Goal: Task Accomplishment & Management: Use online tool/utility

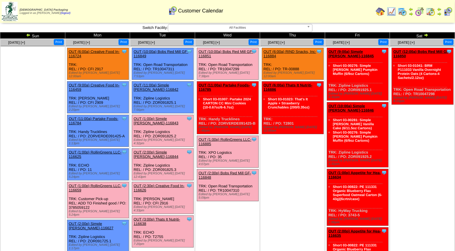
click at [168, 117] on link "OUT (1:00p) Simple Mills-116843" at bounding box center [156, 121] width 45 height 9
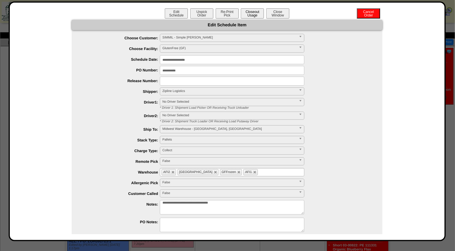
click at [251, 13] on button "Closeout Usage" at bounding box center [252, 13] width 23 height 10
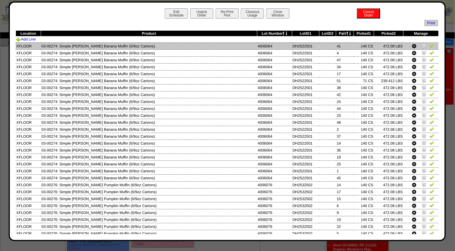
click at [430, 45] on img at bounding box center [432, 45] width 5 height 5
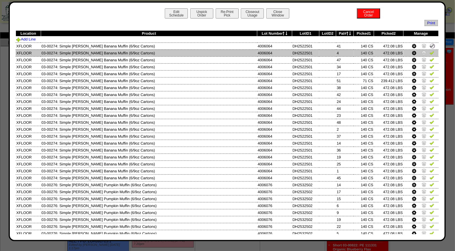
click at [430, 53] on img at bounding box center [432, 52] width 5 height 5
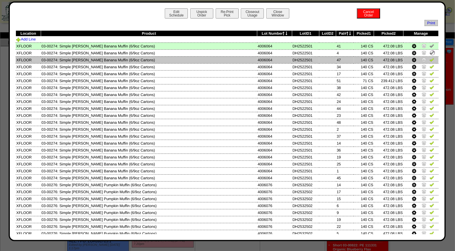
click at [430, 59] on img at bounding box center [432, 59] width 5 height 5
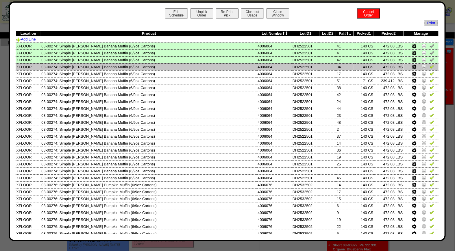
click at [430, 68] on img at bounding box center [432, 66] width 5 height 5
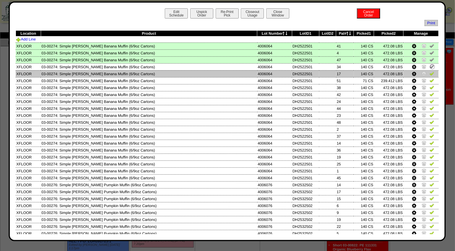
click at [430, 74] on img at bounding box center [432, 73] width 5 height 5
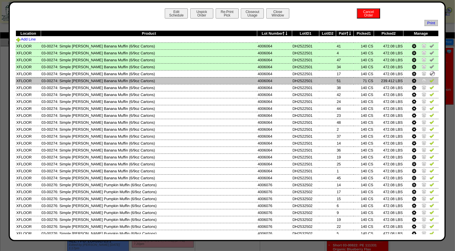
click at [430, 78] on img at bounding box center [432, 80] width 5 height 5
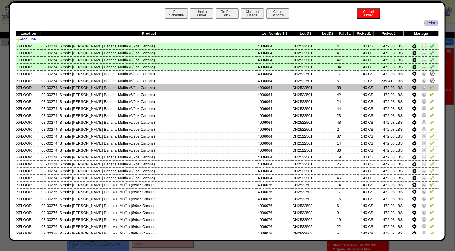
click at [430, 86] on img at bounding box center [432, 87] width 5 height 5
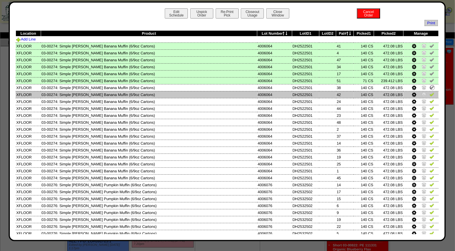
click at [430, 94] on img at bounding box center [432, 94] width 5 height 5
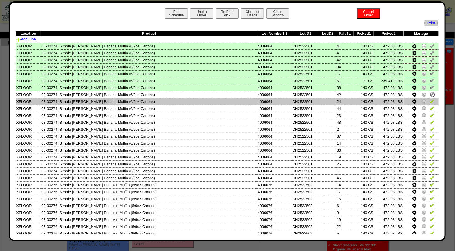
click at [430, 102] on img at bounding box center [432, 101] width 5 height 5
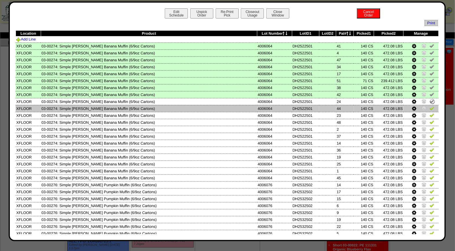
click at [426, 110] on td at bounding box center [421, 108] width 35 height 7
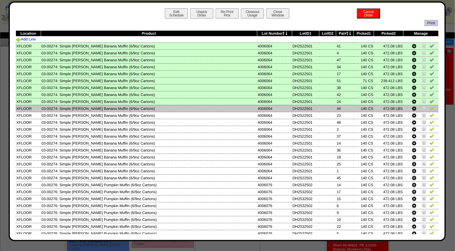
click at [430, 108] on img at bounding box center [432, 108] width 5 height 5
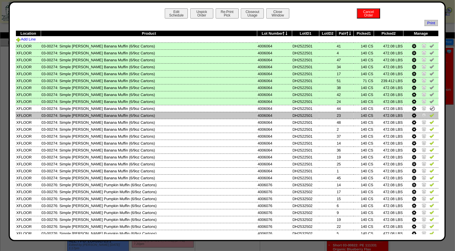
click at [430, 114] on img at bounding box center [432, 115] width 5 height 5
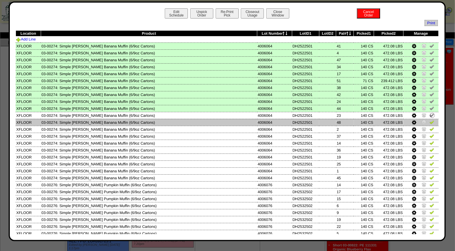
click at [427, 119] on td at bounding box center [421, 122] width 35 height 7
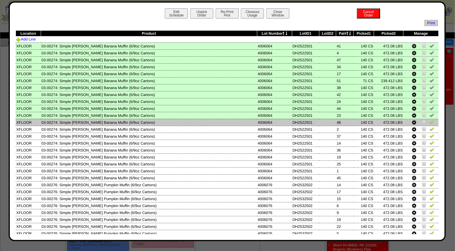
click at [430, 120] on img at bounding box center [432, 122] width 5 height 5
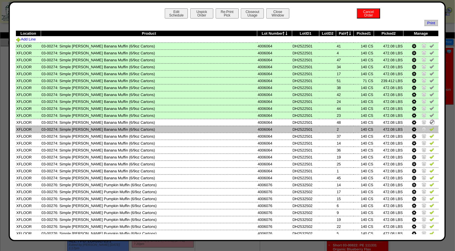
click at [430, 128] on img at bounding box center [432, 129] width 5 height 5
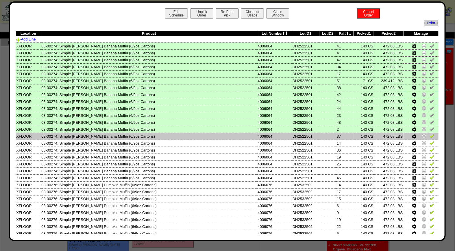
click at [430, 135] on img at bounding box center [432, 136] width 5 height 5
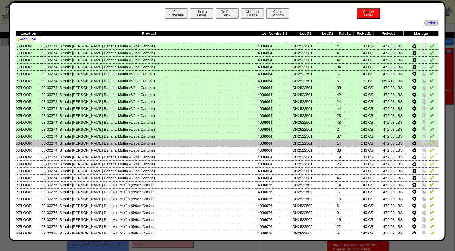
click at [430, 141] on img at bounding box center [432, 143] width 5 height 5
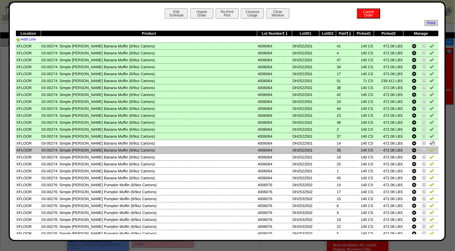
click at [427, 151] on td at bounding box center [421, 150] width 35 height 7
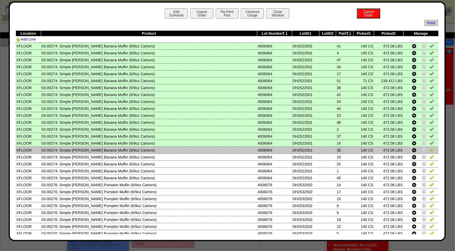
click at [430, 149] on img at bounding box center [432, 150] width 5 height 5
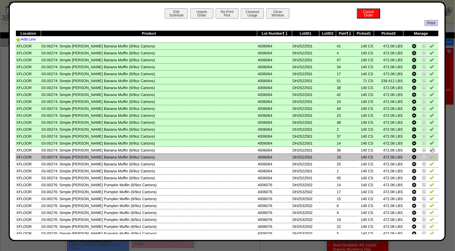
click at [430, 156] on img at bounding box center [432, 157] width 5 height 5
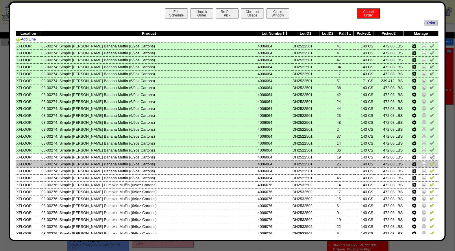
click at [430, 161] on img at bounding box center [432, 163] width 5 height 5
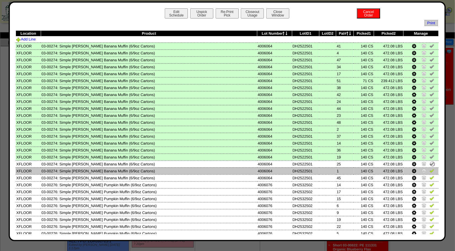
click at [430, 168] on img at bounding box center [432, 170] width 5 height 5
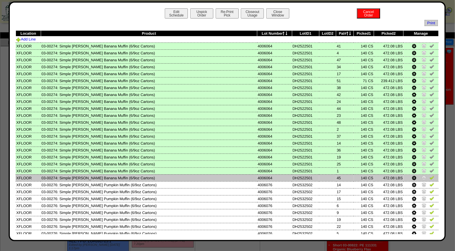
click at [430, 177] on img at bounding box center [432, 177] width 5 height 5
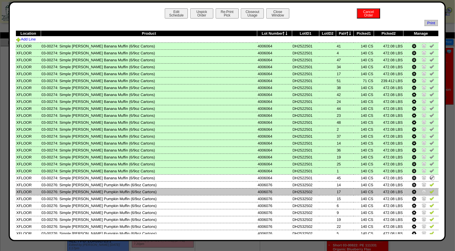
click at [427, 188] on td at bounding box center [421, 191] width 35 height 7
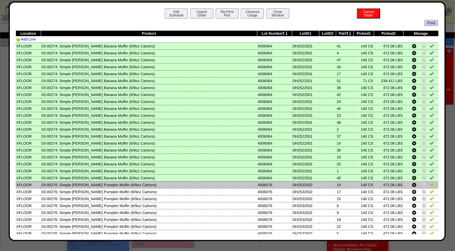
click at [430, 183] on img at bounding box center [432, 184] width 5 height 5
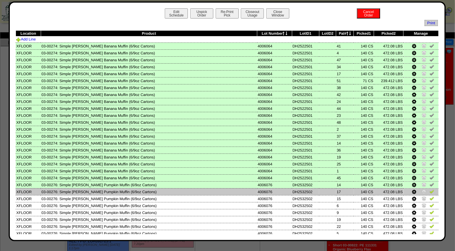
click at [430, 190] on img at bounding box center [432, 191] width 5 height 5
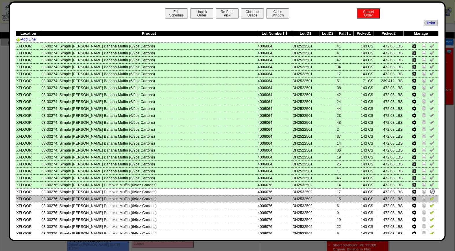
click at [430, 196] on img at bounding box center [432, 198] width 5 height 5
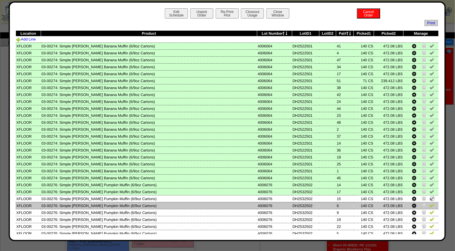
click at [430, 203] on img at bounding box center [432, 205] width 5 height 5
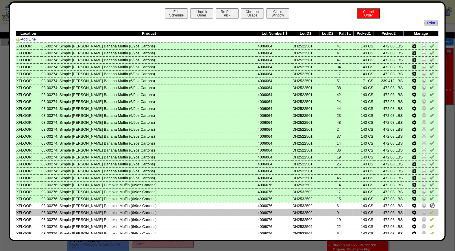
click at [430, 210] on img at bounding box center [432, 212] width 5 height 5
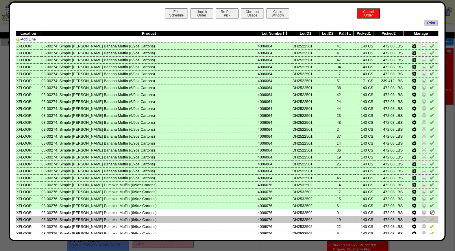
click at [430, 217] on img at bounding box center [432, 219] width 5 height 5
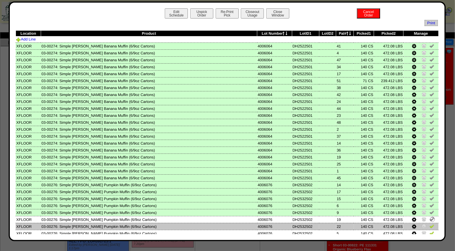
drag, startPoint x: 427, startPoint y: 223, endPoint x: 427, endPoint y: 227, distance: 4.1
click at [430, 224] on img at bounding box center [432, 226] width 5 height 5
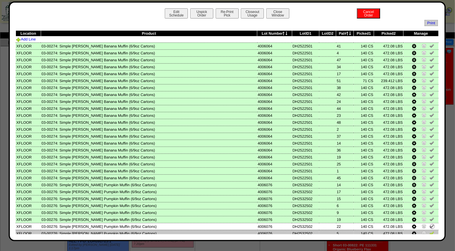
click at [430, 231] on img at bounding box center [432, 233] width 5 height 5
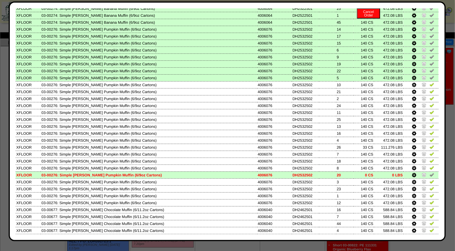
scroll to position [158, 0]
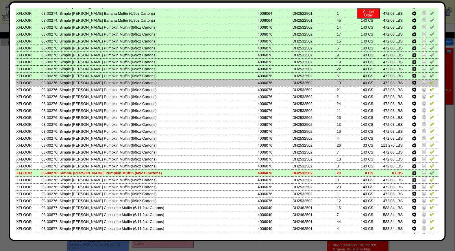
click at [430, 80] on img at bounding box center [432, 82] width 5 height 5
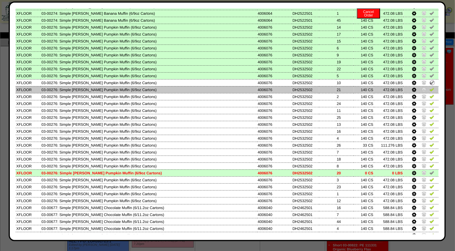
click at [430, 88] on img at bounding box center [432, 89] width 5 height 5
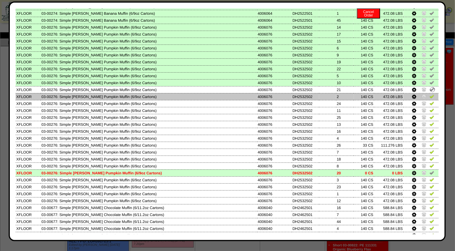
click at [430, 94] on img at bounding box center [432, 96] width 5 height 5
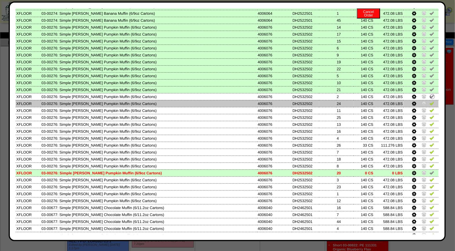
click at [430, 101] on img at bounding box center [432, 103] width 5 height 5
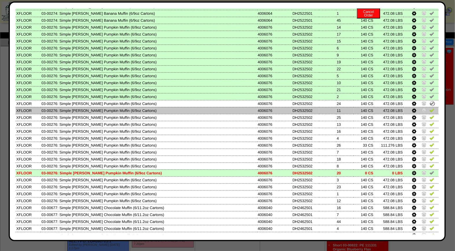
click at [430, 108] on img at bounding box center [432, 110] width 5 height 5
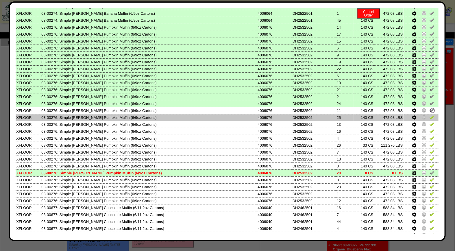
click at [430, 115] on img at bounding box center [432, 117] width 5 height 5
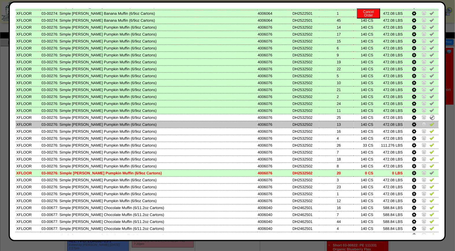
click at [430, 122] on img at bounding box center [432, 124] width 5 height 5
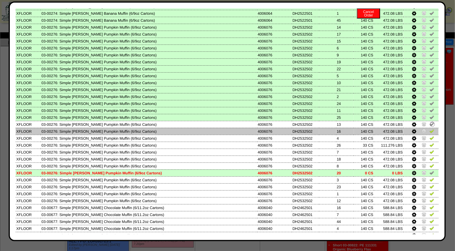
click at [430, 129] on img at bounding box center [432, 131] width 5 height 5
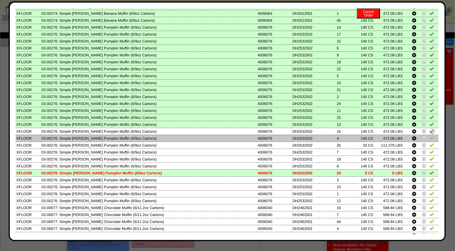
click at [430, 136] on img at bounding box center [432, 138] width 5 height 5
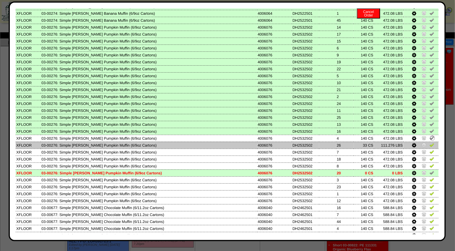
click at [430, 143] on img at bounding box center [432, 145] width 5 height 5
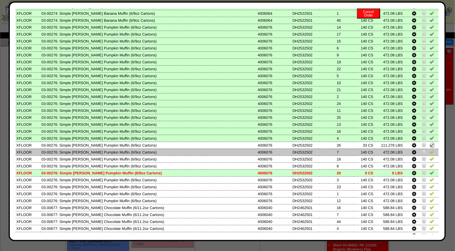
click at [430, 150] on img at bounding box center [432, 152] width 5 height 5
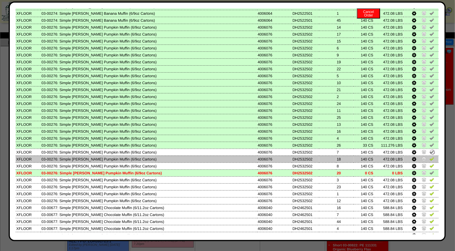
click at [430, 157] on img at bounding box center [432, 159] width 5 height 5
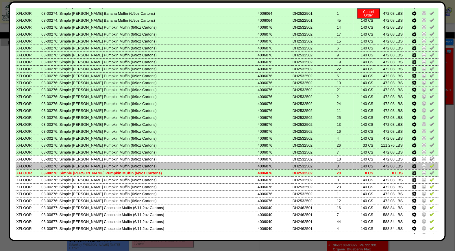
click at [430, 164] on img at bounding box center [432, 166] width 5 height 5
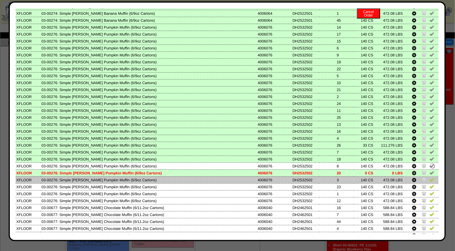
click at [430, 177] on img at bounding box center [432, 179] width 5 height 5
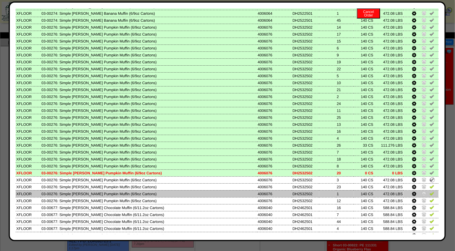
click at [426, 190] on td at bounding box center [421, 193] width 35 height 7
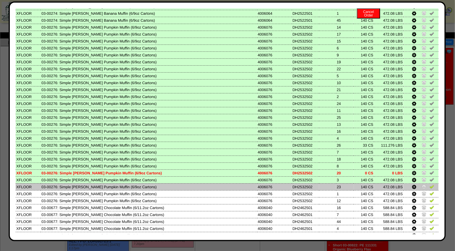
click at [426, 184] on td at bounding box center [421, 186] width 35 height 7
click at [430, 184] on img at bounding box center [432, 186] width 5 height 5
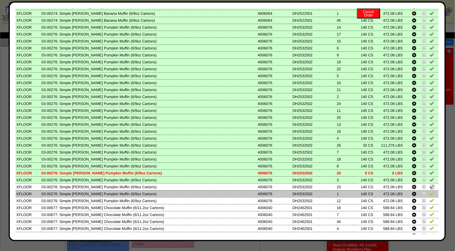
click at [430, 191] on img at bounding box center [432, 193] width 5 height 5
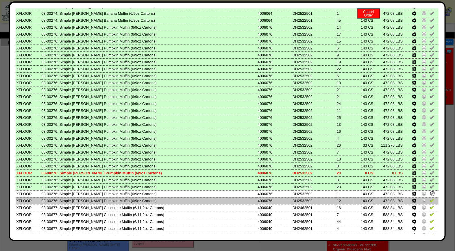
click at [430, 198] on img at bounding box center [432, 200] width 5 height 5
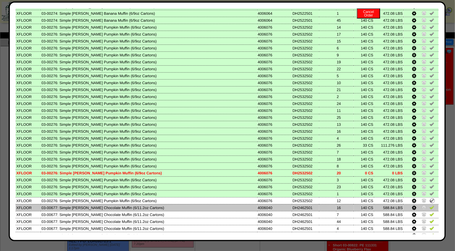
click at [430, 205] on img at bounding box center [432, 207] width 5 height 5
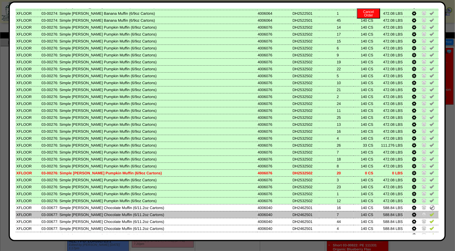
click at [430, 212] on img at bounding box center [432, 214] width 5 height 5
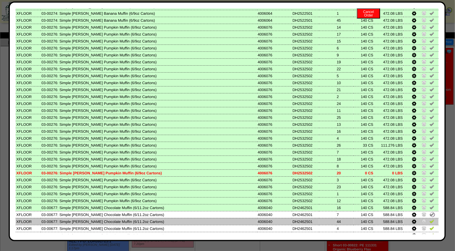
click at [430, 219] on img at bounding box center [432, 221] width 5 height 5
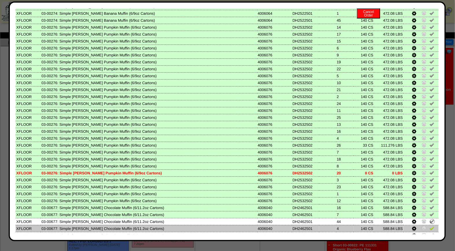
click at [430, 226] on img at bounding box center [432, 228] width 5 height 5
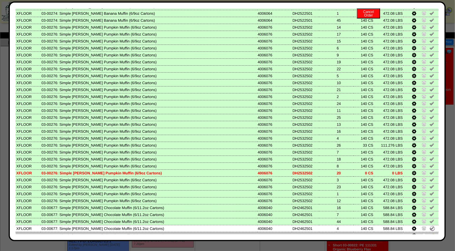
click at [430, 233] on img at bounding box center [432, 235] width 5 height 5
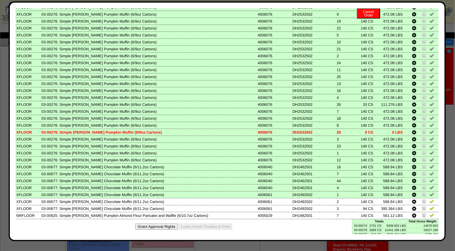
scroll to position [199, 0]
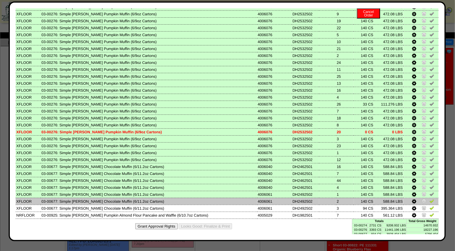
click at [430, 199] on img at bounding box center [432, 201] width 5 height 5
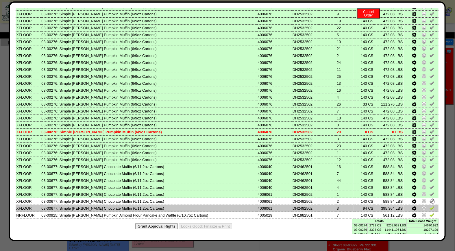
click at [430, 206] on img at bounding box center [432, 208] width 5 height 5
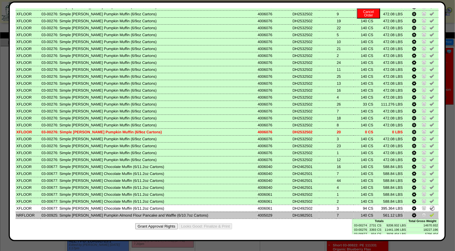
click at [430, 213] on img at bounding box center [432, 215] width 5 height 5
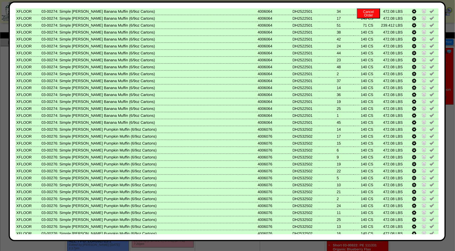
scroll to position [0, 0]
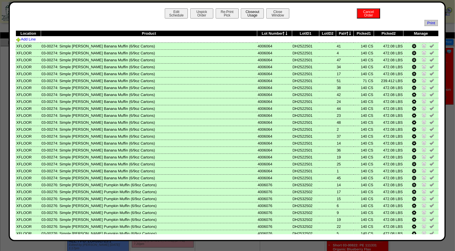
click at [250, 13] on button "Closeout Usage" at bounding box center [252, 13] width 23 height 10
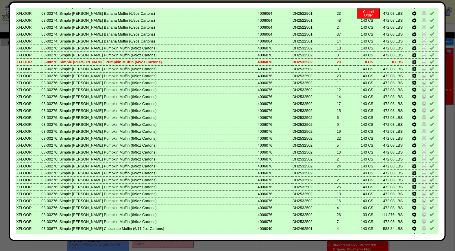
scroll to position [199, 0]
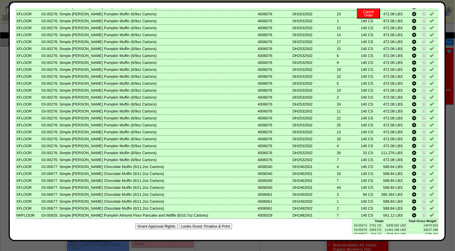
click at [214, 223] on button "Looks Good: Finalize & Print" at bounding box center [206, 226] width 54 height 6
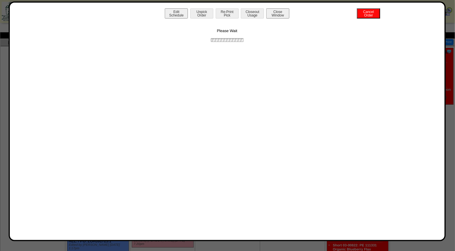
scroll to position [0, 0]
click at [229, 10] on button "Print BOL" at bounding box center [227, 13] width 23 height 10
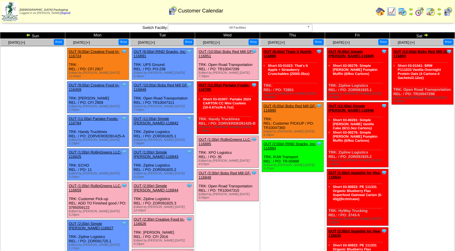
click at [169, 251] on link "OUT (3:00p) Thats It Nutriti-116638" at bounding box center [157, 255] width 47 height 9
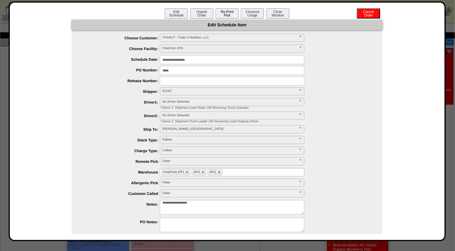
click at [230, 13] on button "Re-Print Pick" at bounding box center [227, 13] width 23 height 10
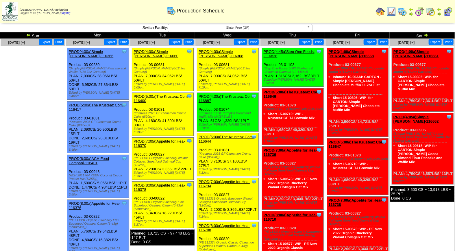
click at [449, 12] on img at bounding box center [448, 11] width 9 height 9
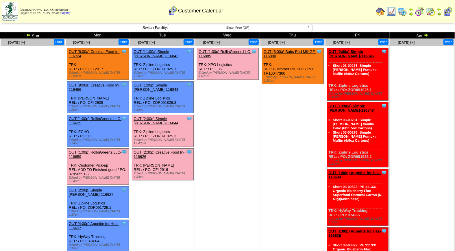
click at [241, 29] on span "GlutenFree (GF)" at bounding box center [238, 27] width 134 height 7
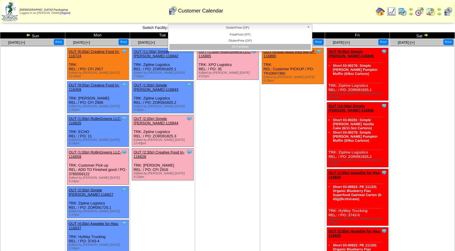
click at [244, 46] on li "All Facilities" at bounding box center [241, 47] width 142 height 6
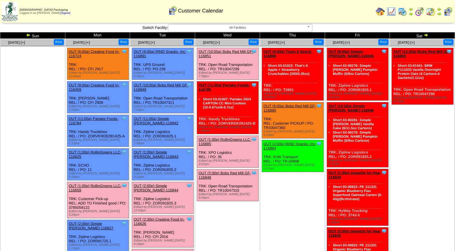
click at [164, 217] on link "OUT (2:30p) Creative Food In-116626" at bounding box center [159, 221] width 51 height 9
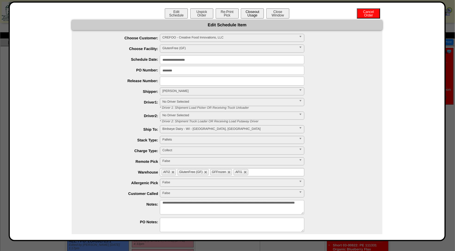
click at [249, 12] on button "Closeout Usage" at bounding box center [252, 13] width 23 height 10
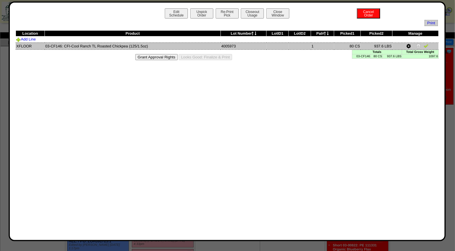
click at [426, 47] on img at bounding box center [426, 45] width 5 height 5
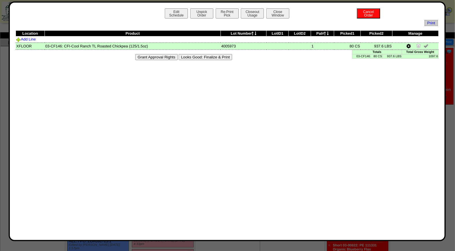
click at [214, 56] on button "Looks Good: Finalize & Print" at bounding box center [206, 57] width 54 height 6
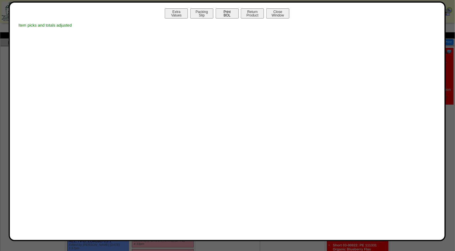
click at [230, 15] on button "Print BOL" at bounding box center [227, 13] width 23 height 10
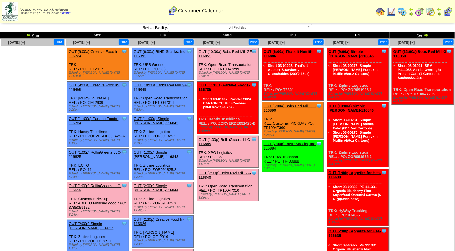
click at [161, 251] on link "OUT (3:00p) Thats It Nutriti-116638" at bounding box center [157, 255] width 47 height 9
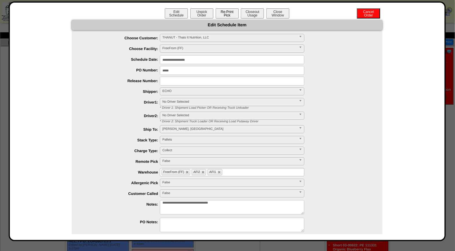
click at [223, 12] on button "Re-Print Pick" at bounding box center [227, 13] width 23 height 10
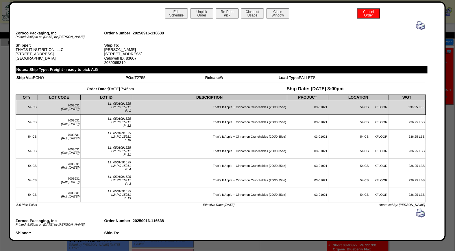
click at [416, 27] on img at bounding box center [420, 25] width 9 height 9
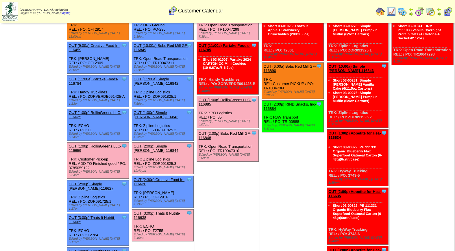
scroll to position [39, 0]
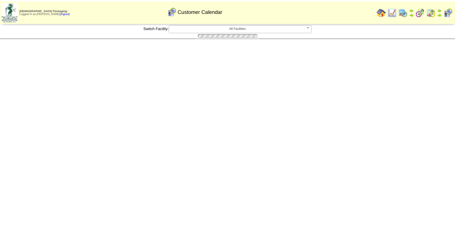
scroll to position [39, 0]
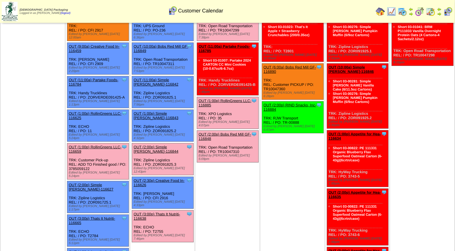
drag, startPoint x: 161, startPoint y: 175, endPoint x: 163, endPoint y: 178, distance: 4.2
click at [161, 212] on link "OUT (3:00p) Thats It Nutriti-116638" at bounding box center [157, 216] width 47 height 9
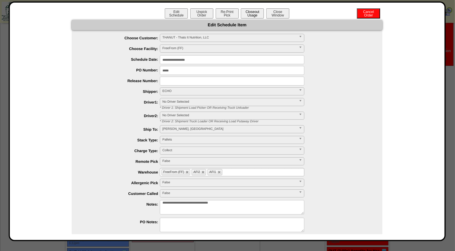
click at [251, 13] on button "Closeout Usage" at bounding box center [252, 13] width 23 height 10
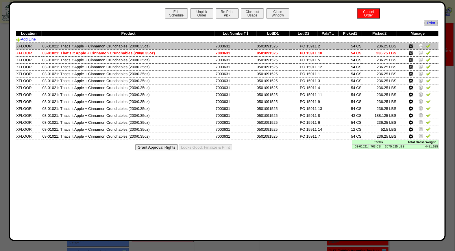
click at [430, 45] on img at bounding box center [429, 45] width 5 height 5
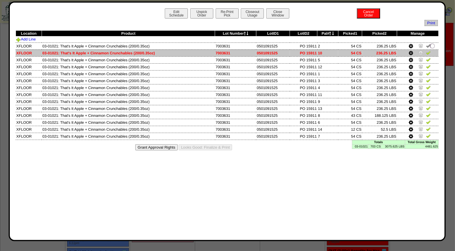
click at [430, 54] on img at bounding box center [429, 52] width 5 height 5
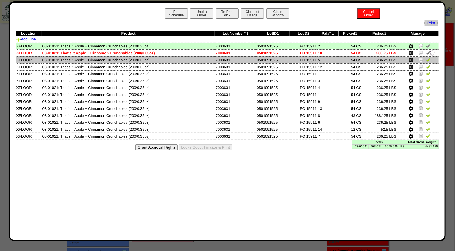
click at [429, 59] on img at bounding box center [429, 59] width 5 height 5
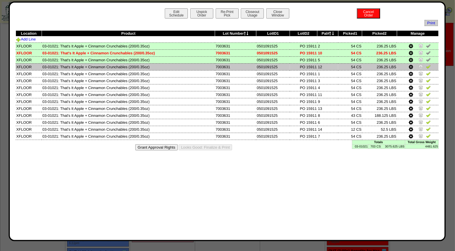
click at [429, 67] on img at bounding box center [429, 66] width 5 height 5
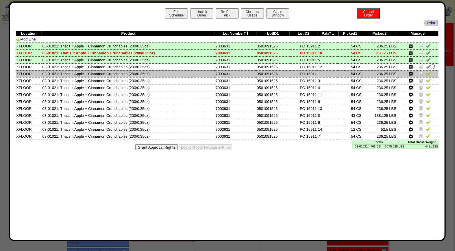
click at [429, 74] on img at bounding box center [429, 73] width 5 height 5
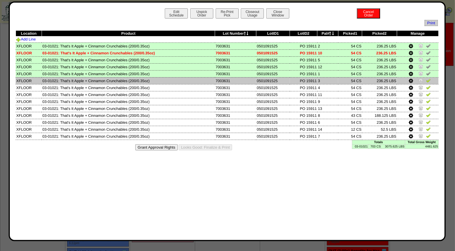
click at [430, 80] on img at bounding box center [429, 80] width 5 height 5
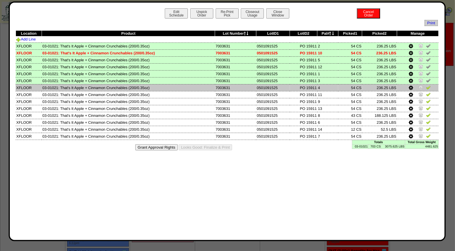
click at [428, 87] on img at bounding box center [429, 87] width 5 height 5
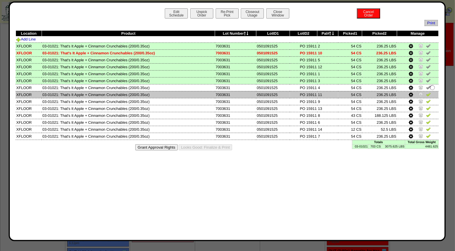
click at [428, 93] on img at bounding box center [429, 94] width 5 height 5
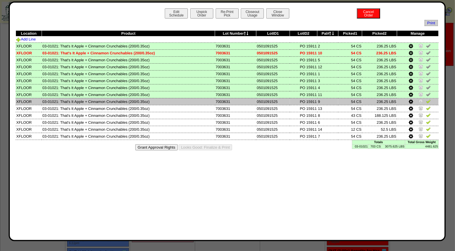
click at [430, 101] on img at bounding box center [429, 101] width 5 height 5
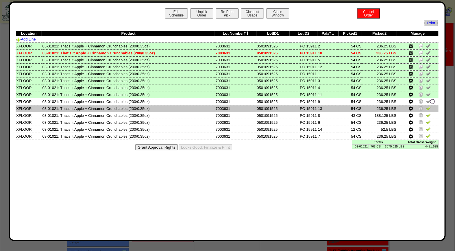
click at [429, 107] on img at bounding box center [429, 108] width 5 height 5
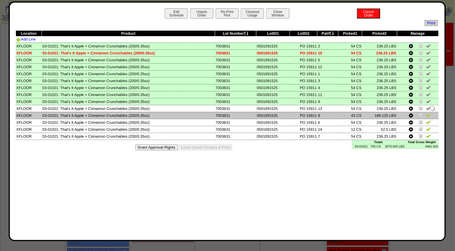
click at [429, 114] on img at bounding box center [429, 115] width 5 height 5
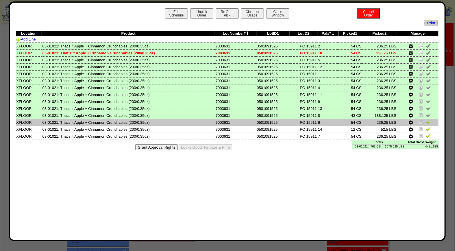
click at [428, 120] on img at bounding box center [429, 122] width 5 height 5
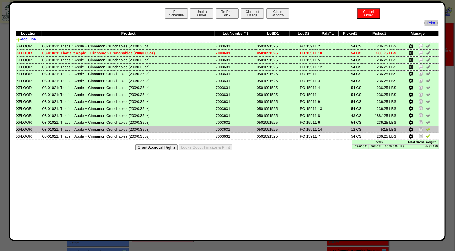
click at [427, 127] on img at bounding box center [429, 129] width 5 height 5
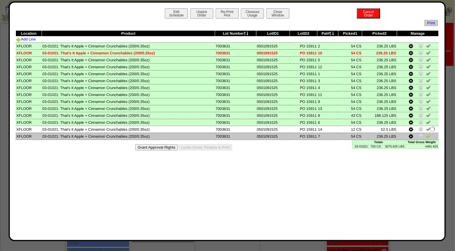
click at [429, 135] on img at bounding box center [429, 136] width 5 height 5
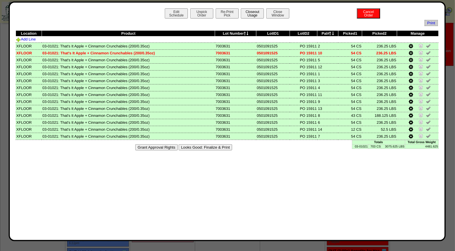
click at [254, 10] on button "Closeout Usage" at bounding box center [252, 13] width 23 height 10
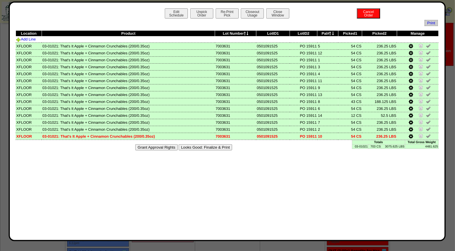
click at [203, 147] on button "Looks Good: Finalize & Print" at bounding box center [206, 147] width 54 height 6
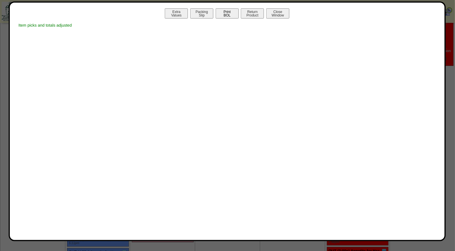
click at [229, 13] on button "Print BOL" at bounding box center [227, 13] width 23 height 10
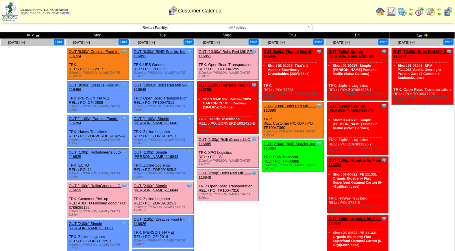
click at [157, 182] on div "Clone Item OUT (2:00p) Simple [PERSON_NAME]-116844 Simple [PERSON_NAME] Schedul…" at bounding box center [163, 198] width 62 height 32
click at [160, 184] on link "OUT (2:00p) Simple [PERSON_NAME]-116844" at bounding box center [156, 188] width 45 height 9
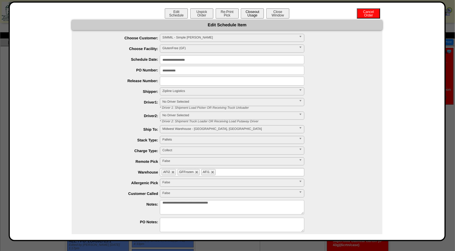
click at [253, 14] on button "Closeout Usage" at bounding box center [252, 13] width 23 height 10
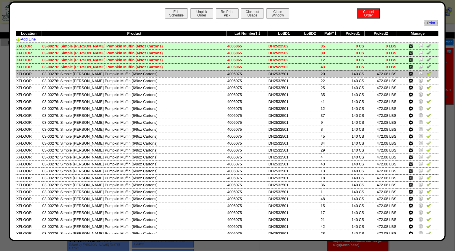
click at [427, 73] on img at bounding box center [429, 73] width 5 height 5
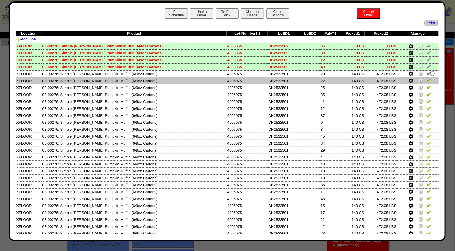
click at [427, 81] on img at bounding box center [429, 80] width 5 height 5
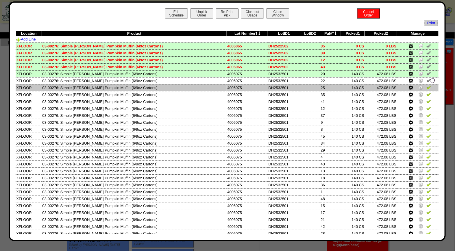
click at [427, 87] on img at bounding box center [429, 87] width 5 height 5
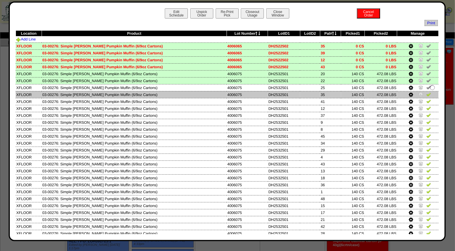
click at [427, 93] on img at bounding box center [429, 94] width 5 height 5
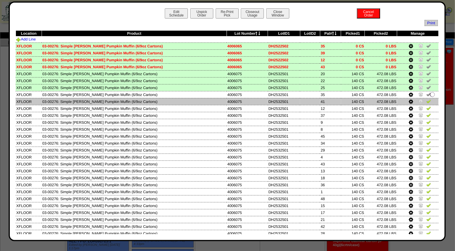
click at [427, 100] on img at bounding box center [429, 101] width 5 height 5
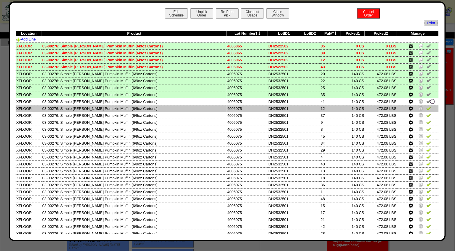
click at [427, 108] on img at bounding box center [429, 108] width 5 height 5
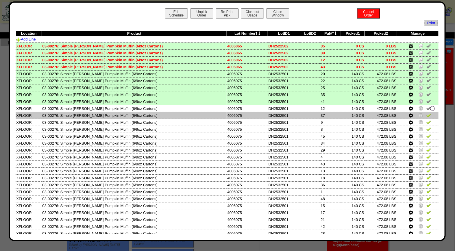
click at [427, 115] on img at bounding box center [429, 115] width 5 height 5
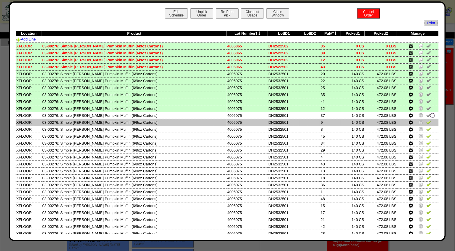
click at [427, 120] on img at bounding box center [429, 122] width 5 height 5
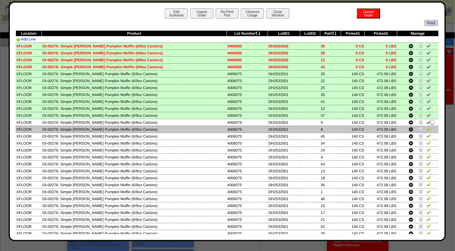
click at [427, 129] on img at bounding box center [429, 129] width 5 height 5
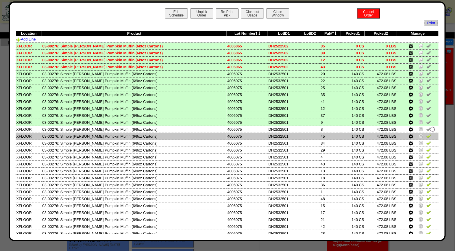
click at [427, 135] on img at bounding box center [429, 136] width 5 height 5
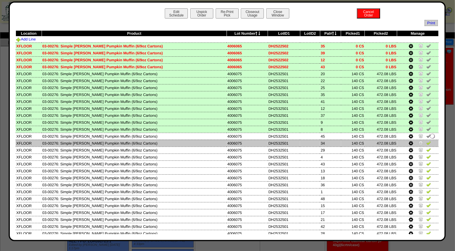
click at [425, 141] on td at bounding box center [419, 143] width 42 height 7
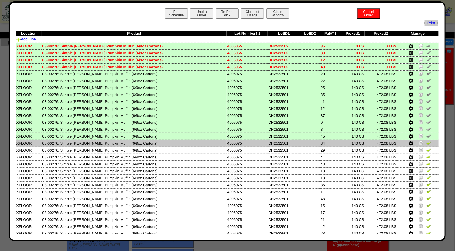
click at [427, 141] on img at bounding box center [429, 143] width 5 height 5
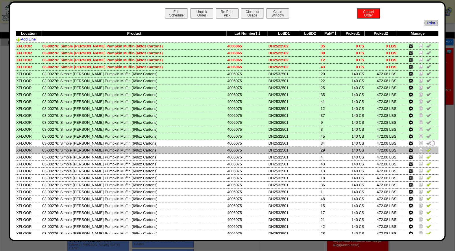
click at [427, 148] on img at bounding box center [429, 150] width 5 height 5
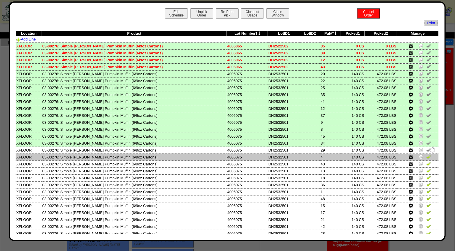
click at [427, 155] on img at bounding box center [429, 157] width 5 height 5
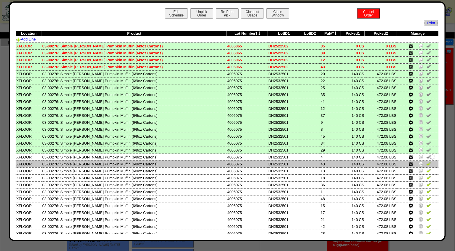
click at [427, 161] on img at bounding box center [429, 163] width 5 height 5
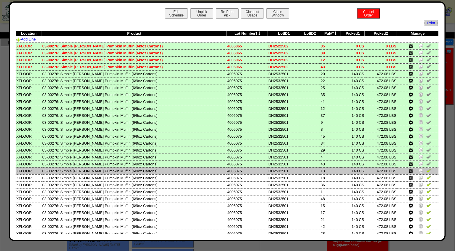
click at [427, 170] on img at bounding box center [429, 170] width 5 height 5
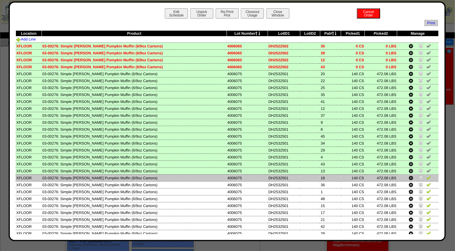
click at [427, 177] on img at bounding box center [429, 177] width 5 height 5
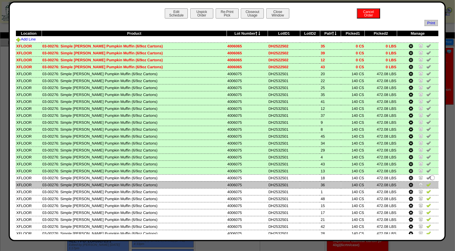
click at [427, 182] on img at bounding box center [429, 184] width 5 height 5
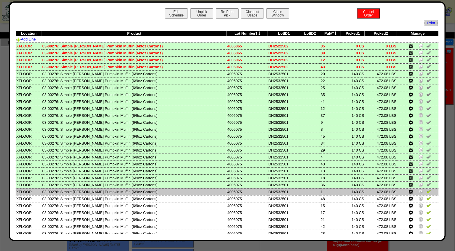
click at [427, 189] on img at bounding box center [429, 191] width 5 height 5
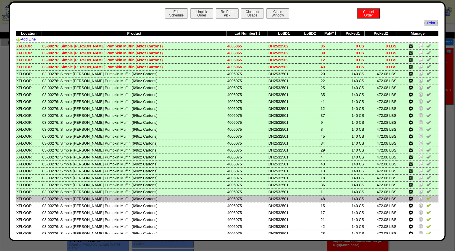
click at [427, 197] on img at bounding box center [429, 198] width 5 height 5
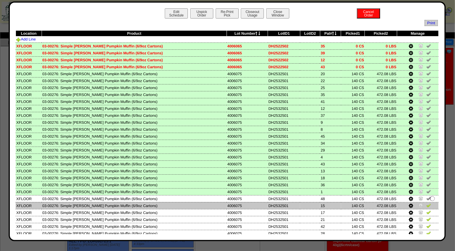
click at [427, 203] on img at bounding box center [429, 205] width 5 height 5
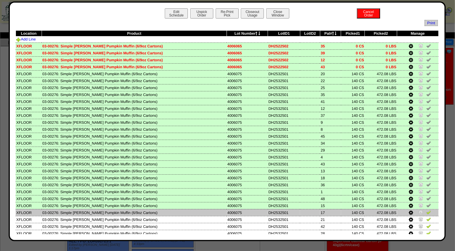
click at [427, 210] on img at bounding box center [429, 212] width 5 height 5
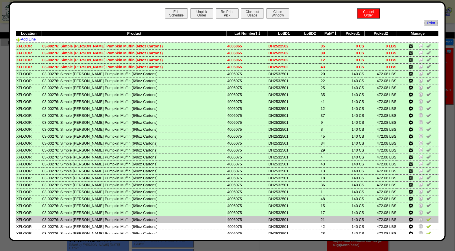
click at [427, 217] on img at bounding box center [429, 219] width 5 height 5
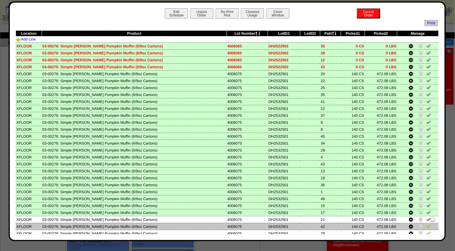
click at [427, 224] on img at bounding box center [429, 226] width 5 height 5
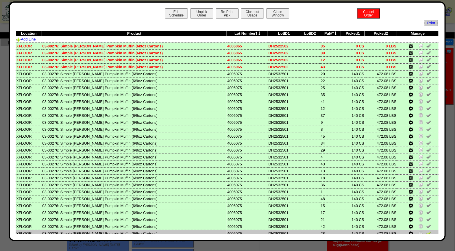
click at [427, 232] on img at bounding box center [429, 233] width 5 height 5
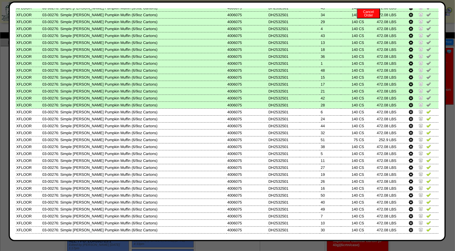
scroll to position [137, 0]
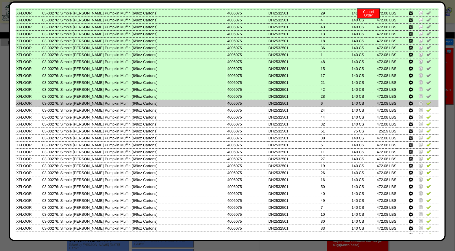
click at [427, 101] on img at bounding box center [429, 103] width 5 height 5
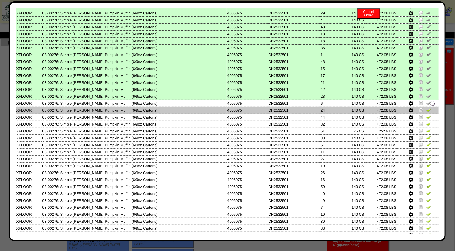
click at [427, 108] on img at bounding box center [429, 110] width 5 height 5
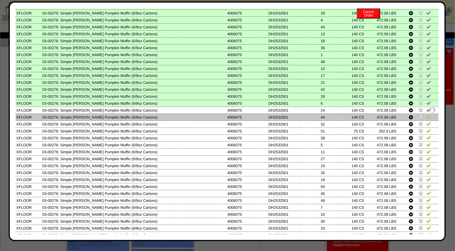
click at [427, 115] on img at bounding box center [429, 117] width 5 height 5
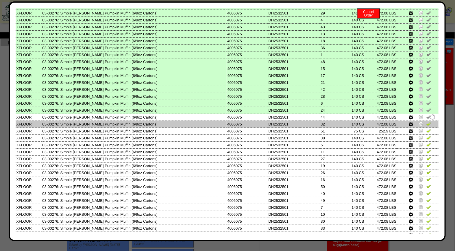
click at [427, 122] on img at bounding box center [429, 124] width 5 height 5
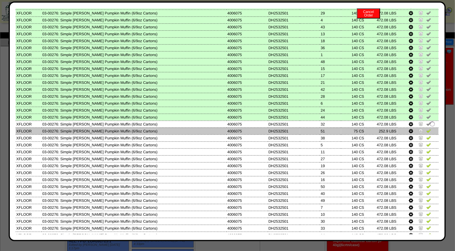
click at [427, 128] on img at bounding box center [429, 130] width 5 height 5
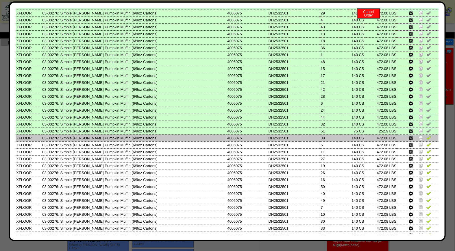
click at [427, 135] on img at bounding box center [429, 137] width 5 height 5
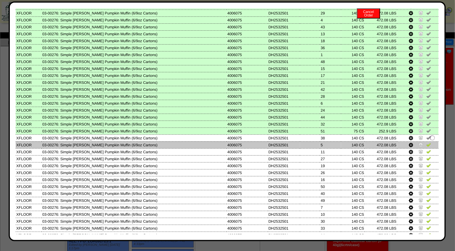
click at [427, 142] on img at bounding box center [429, 144] width 5 height 5
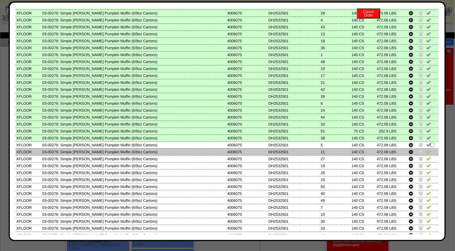
click at [427, 149] on img at bounding box center [429, 151] width 5 height 5
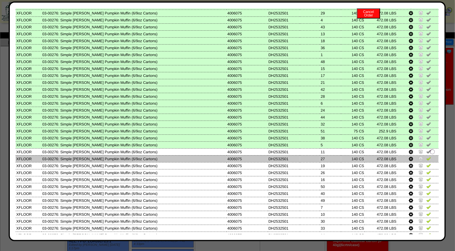
click at [427, 156] on img at bounding box center [429, 158] width 5 height 5
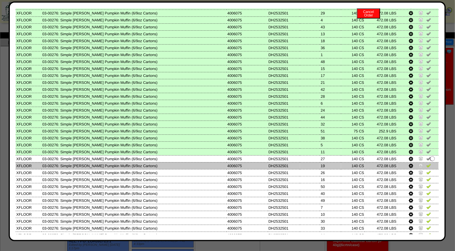
click at [423, 162] on td at bounding box center [419, 165] width 42 height 7
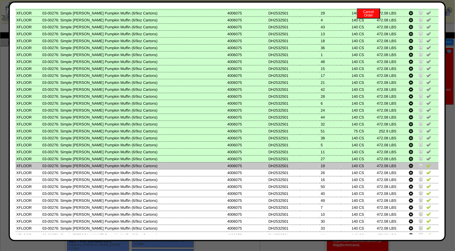
click at [427, 163] on img at bounding box center [429, 165] width 5 height 5
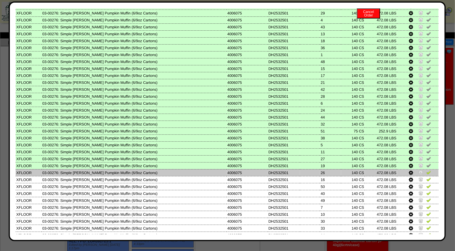
click at [427, 170] on img at bounding box center [429, 172] width 5 height 5
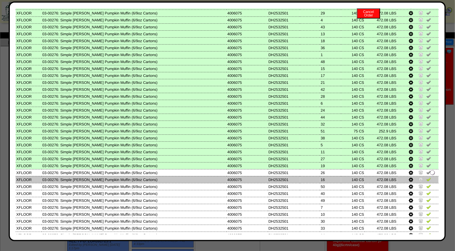
click at [427, 177] on img at bounding box center [429, 179] width 5 height 5
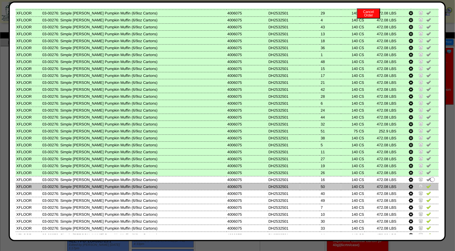
click at [427, 184] on img at bounding box center [429, 186] width 5 height 5
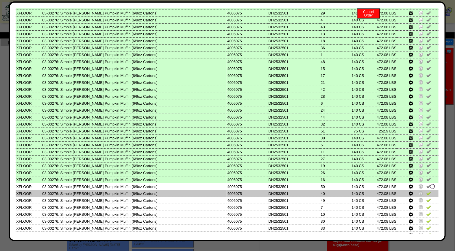
click at [427, 191] on img at bounding box center [429, 193] width 5 height 5
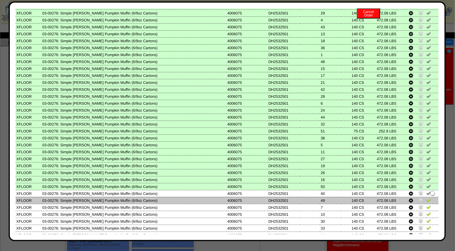
click at [427, 198] on img at bounding box center [429, 200] width 5 height 5
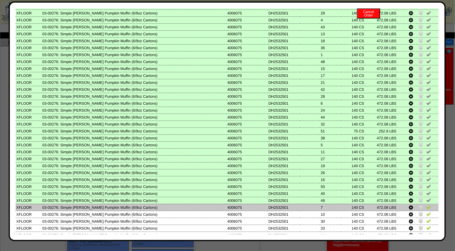
click at [427, 205] on img at bounding box center [429, 207] width 5 height 5
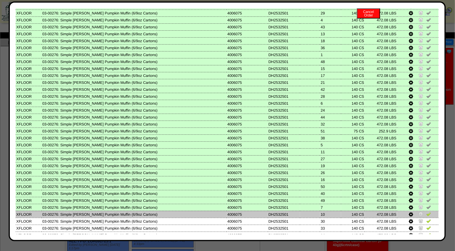
click at [427, 212] on img at bounding box center [429, 214] width 5 height 5
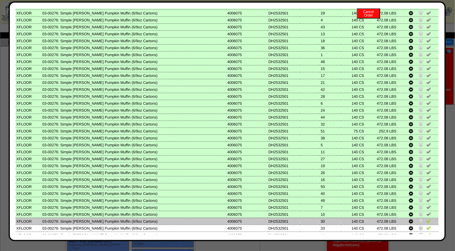
click at [427, 219] on img at bounding box center [429, 221] width 5 height 5
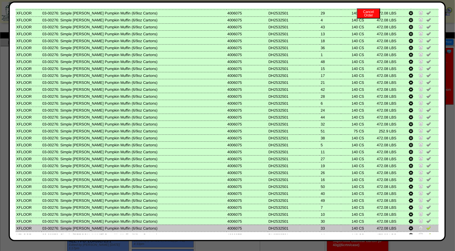
click at [427, 226] on img at bounding box center [429, 228] width 5 height 5
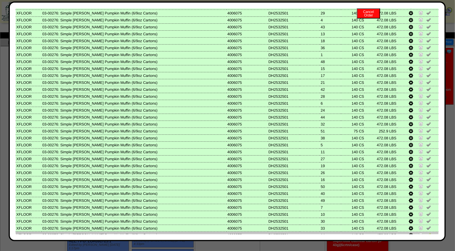
click at [427, 233] on img at bounding box center [429, 235] width 5 height 5
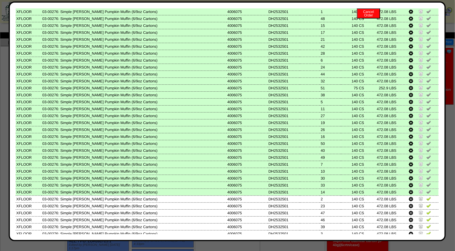
scroll to position [205, 0]
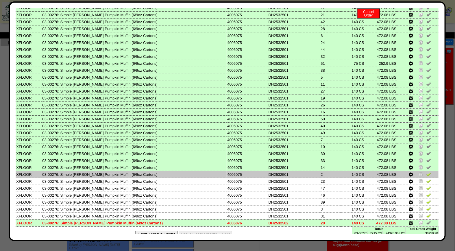
click at [427, 172] on img at bounding box center [429, 174] width 5 height 5
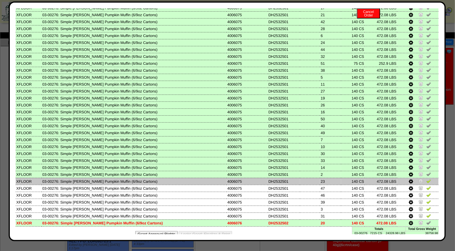
click at [427, 179] on img at bounding box center [429, 181] width 5 height 5
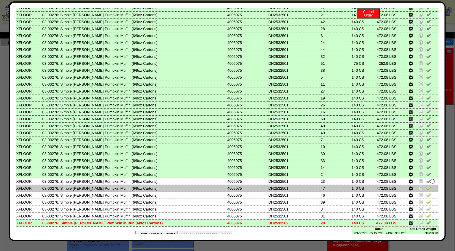
click at [427, 186] on img at bounding box center [429, 188] width 5 height 5
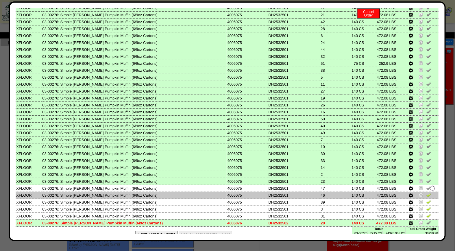
click at [427, 193] on img at bounding box center [429, 195] width 5 height 5
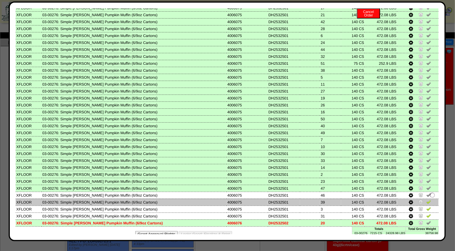
click at [427, 200] on img at bounding box center [429, 202] width 5 height 5
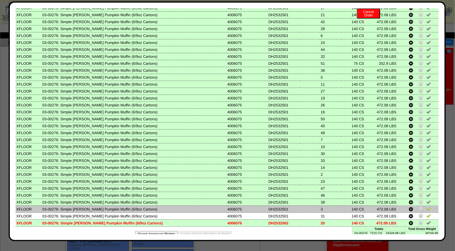
click at [427, 207] on img at bounding box center [429, 209] width 5 height 5
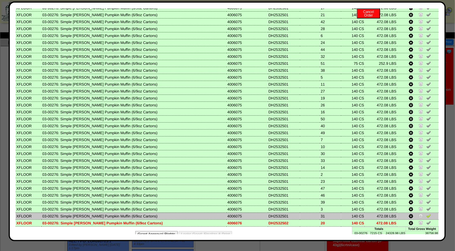
click at [427, 214] on img at bounding box center [429, 216] width 5 height 5
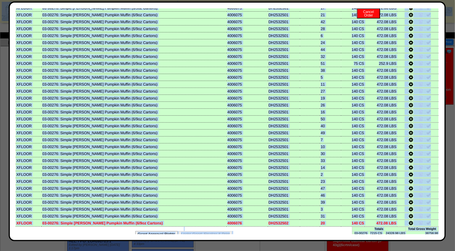
drag, startPoint x: 439, startPoint y: 199, endPoint x: 460, endPoint y: 52, distance: 148.5
click at [455, 56] on html "Edit Schedule Unpick Order Re-Print Pick Closeout Usage Cancel Order Close Wind…" at bounding box center [227, 235] width 455 height 471
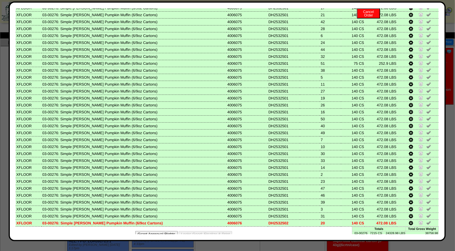
click at [433, 102] on td at bounding box center [419, 105] width 42 height 7
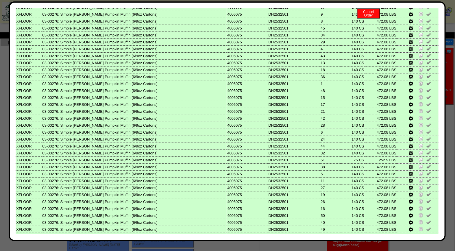
scroll to position [0, 0]
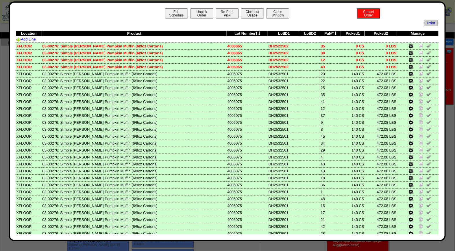
click at [252, 12] on button "Closeout Usage" at bounding box center [252, 13] width 23 height 10
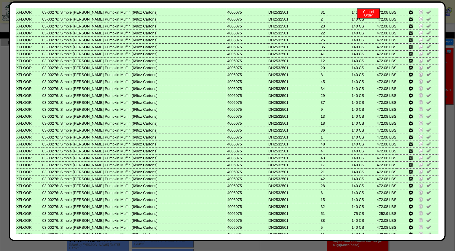
scroll to position [205, 0]
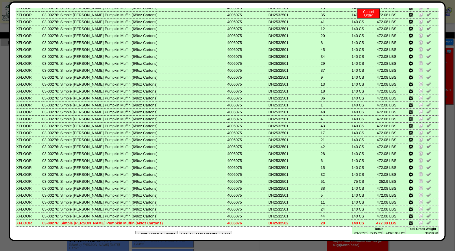
click at [205, 231] on button "Looks Good: Finalize & Print" at bounding box center [206, 234] width 54 height 6
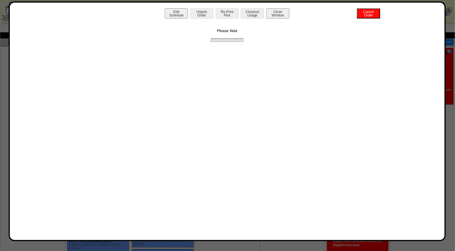
scroll to position [0, 0]
click at [232, 14] on button "Print BOL" at bounding box center [227, 13] width 23 height 10
